Goal: Transaction & Acquisition: Purchase product/service

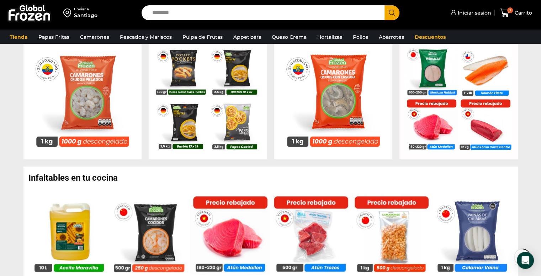
scroll to position [325, 0]
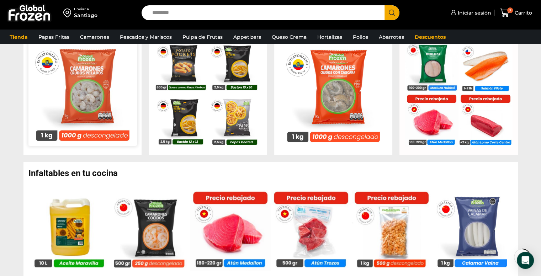
click at [123, 99] on img at bounding box center [82, 91] width 108 height 108
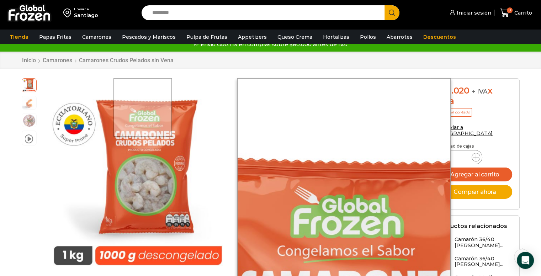
scroll to position [10, 0]
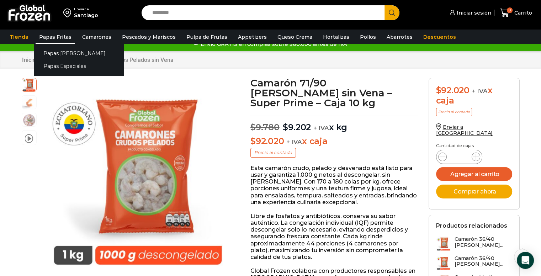
click at [58, 37] on link "Papas Fritas" at bounding box center [55, 37] width 39 height 14
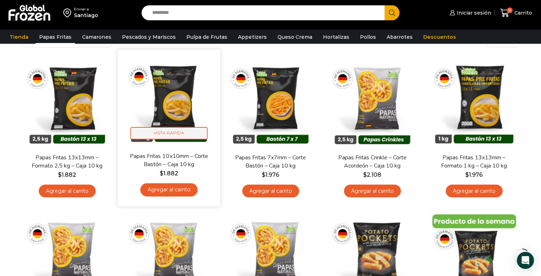
scroll to position [52, 0]
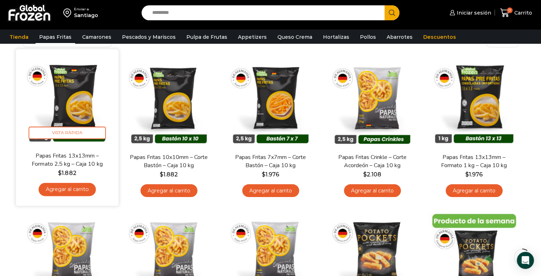
click at [95, 118] on img at bounding box center [67, 100] width 92 height 92
click at [81, 113] on img at bounding box center [67, 100] width 92 height 92
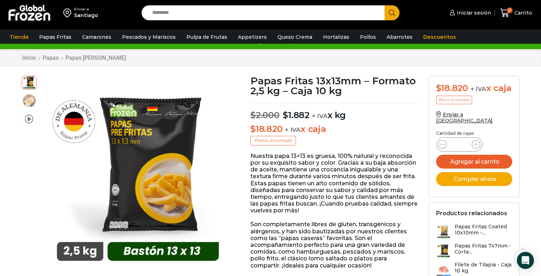
scroll to position [14, 0]
